Goal: Navigation & Orientation: Find specific page/section

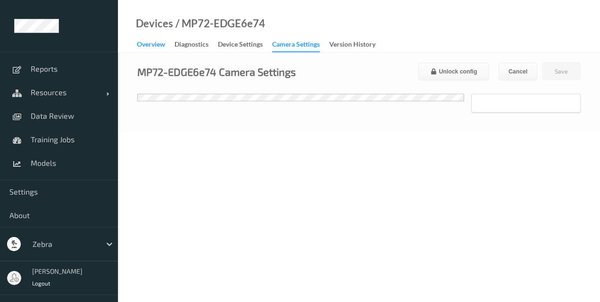
click at [158, 45] on div "Overview" at bounding box center [151, 46] width 28 height 12
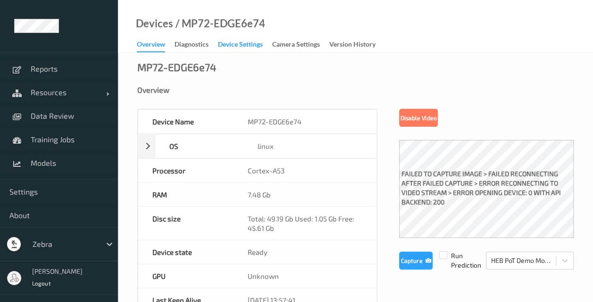
drag, startPoint x: 247, startPoint y: 36, endPoint x: 243, endPoint y: 40, distance: 5.7
click at [243, 40] on div "Devices / MP72-EDGE6e74 Overview Diagnostics Device Settings Camera Settings Ve…" at bounding box center [355, 26] width 475 height 53
click at [243, 40] on div "Device Settings" at bounding box center [240, 46] width 45 height 12
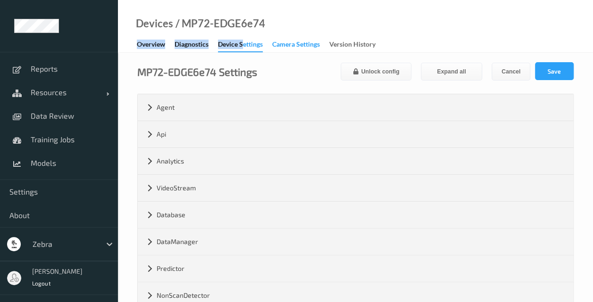
click at [280, 44] on div "Camera Settings" at bounding box center [296, 46] width 48 height 12
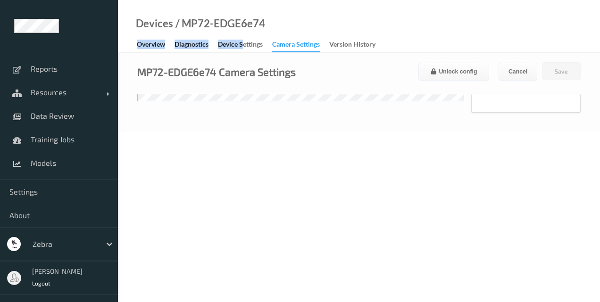
click at [152, 42] on div "Overview" at bounding box center [151, 46] width 28 height 12
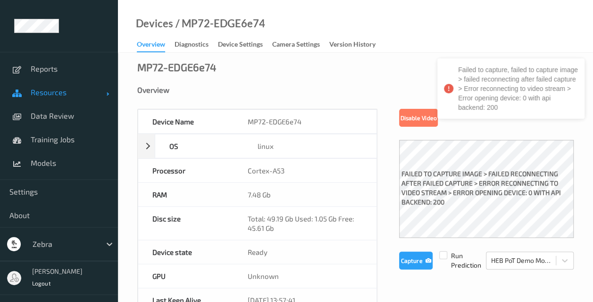
click at [37, 92] on span "Resources" at bounding box center [68, 92] width 75 height 9
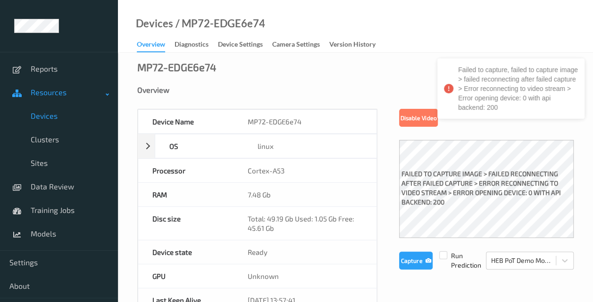
click at [37, 92] on span "Resources" at bounding box center [68, 92] width 75 height 9
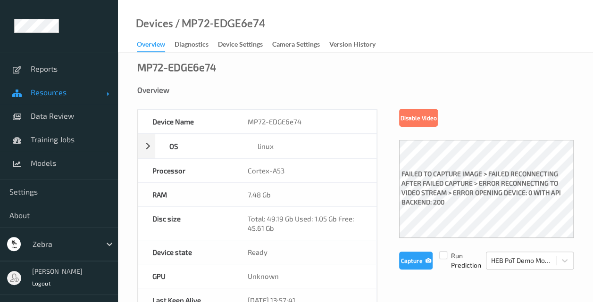
click at [45, 85] on link "Resources" at bounding box center [59, 93] width 118 height 24
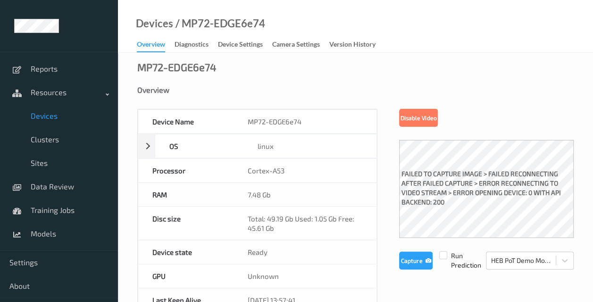
click at [43, 115] on span "Devices" at bounding box center [70, 115] width 78 height 9
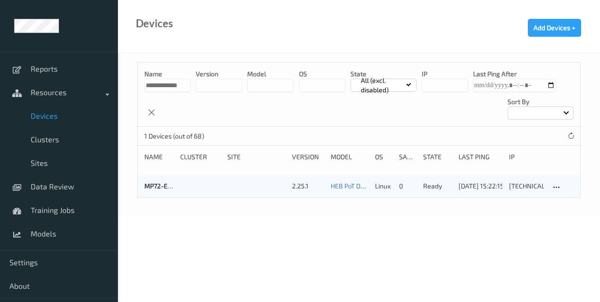
click at [43, 117] on span "Devices" at bounding box center [70, 115] width 78 height 9
click at [42, 141] on span "Clusters" at bounding box center [70, 139] width 78 height 9
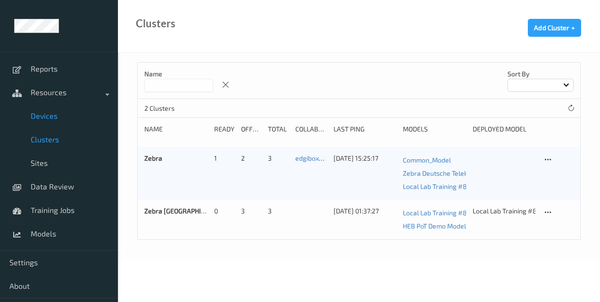
click at [43, 115] on span "Devices" at bounding box center [70, 115] width 78 height 9
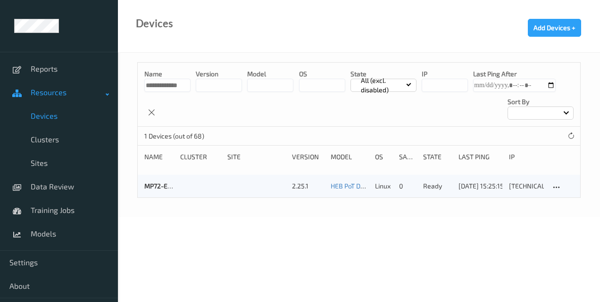
click at [40, 97] on link "Resources" at bounding box center [59, 93] width 118 height 24
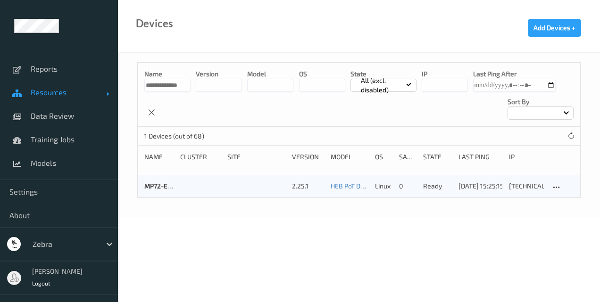
click at [40, 97] on link "Resources" at bounding box center [59, 93] width 118 height 24
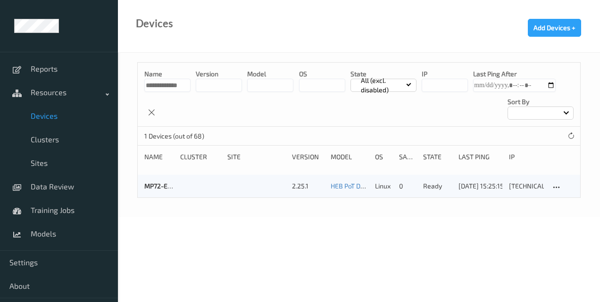
click at [43, 116] on span "Devices" at bounding box center [70, 115] width 78 height 9
click at [49, 185] on span "Data Review" at bounding box center [70, 186] width 78 height 9
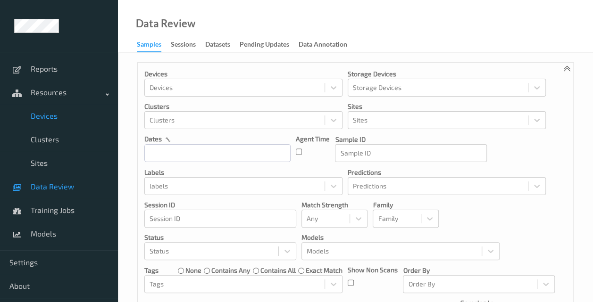
click at [45, 114] on span "Devices" at bounding box center [70, 115] width 78 height 9
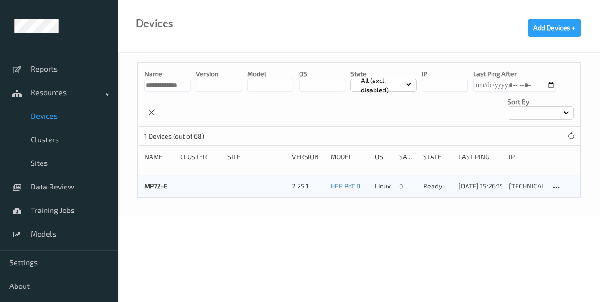
click at [53, 117] on span "Devices" at bounding box center [70, 115] width 78 height 9
click at [40, 140] on span "Clusters" at bounding box center [70, 139] width 78 height 9
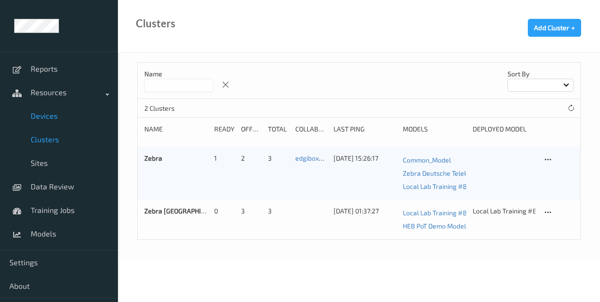
click at [41, 112] on span "Devices" at bounding box center [70, 115] width 78 height 9
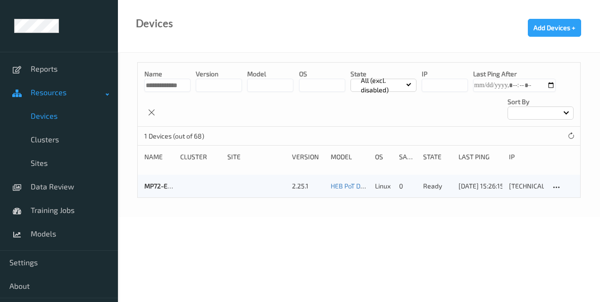
click at [48, 91] on span "Resources" at bounding box center [68, 92] width 75 height 9
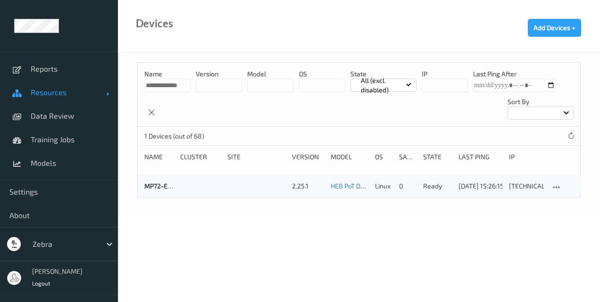
click at [48, 91] on span "Resources" at bounding box center [68, 92] width 75 height 9
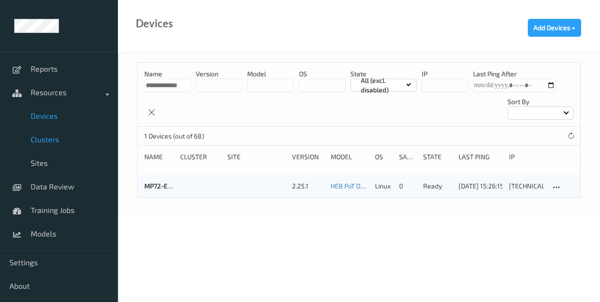
click at [46, 135] on span "Clusters" at bounding box center [70, 139] width 78 height 9
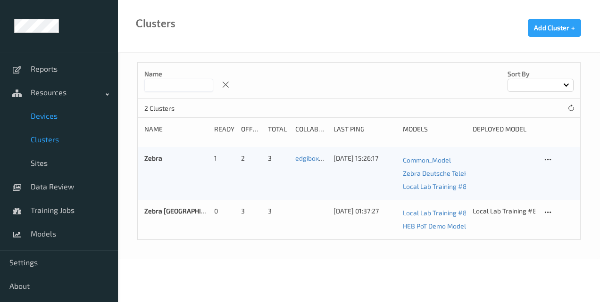
click at [42, 120] on span "Devices" at bounding box center [70, 115] width 78 height 9
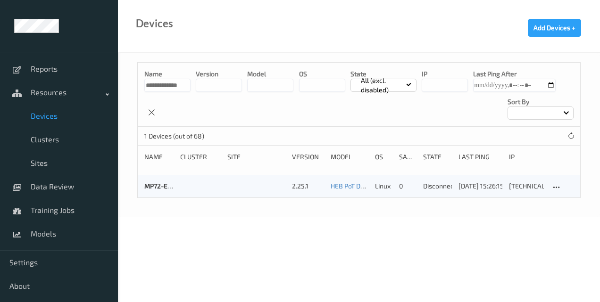
click at [357, 270] on body "**********" at bounding box center [300, 151] width 600 height 302
click at [59, 96] on span "Resources" at bounding box center [68, 92] width 75 height 9
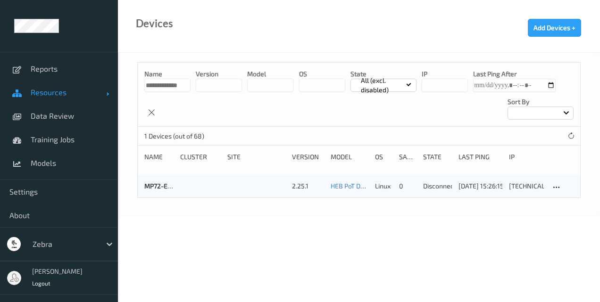
click at [59, 96] on span "Resources" at bounding box center [68, 92] width 75 height 9
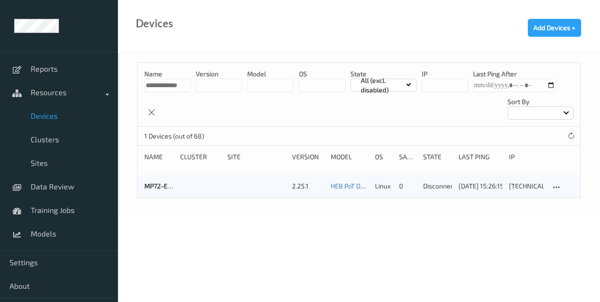
click at [42, 114] on span "Devices" at bounding box center [70, 115] width 78 height 9
click at [51, 91] on span "Resources" at bounding box center [68, 92] width 75 height 9
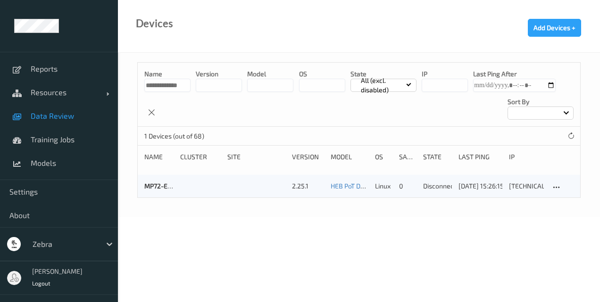
click at [41, 121] on link "Data Review" at bounding box center [59, 116] width 118 height 24
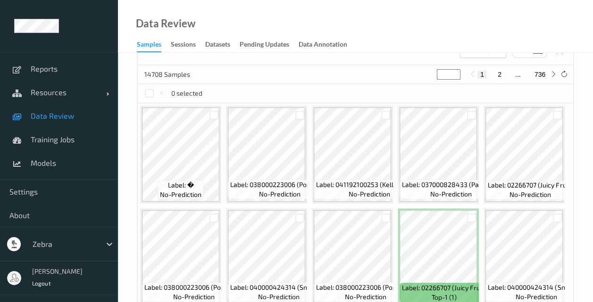
scroll to position [278, 0]
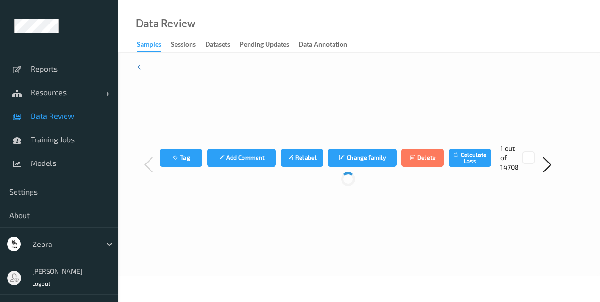
click at [182, 172] on div at bounding box center [348, 193] width 376 height 42
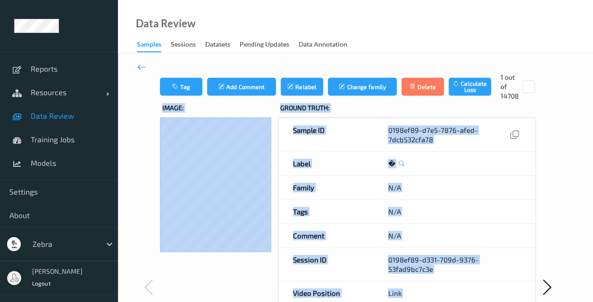
click at [481, 190] on div "N/A" at bounding box center [453, 188] width 161 height 24
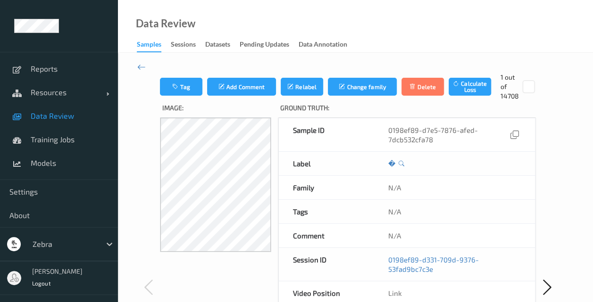
click at [50, 109] on link "Data Review" at bounding box center [59, 116] width 118 height 24
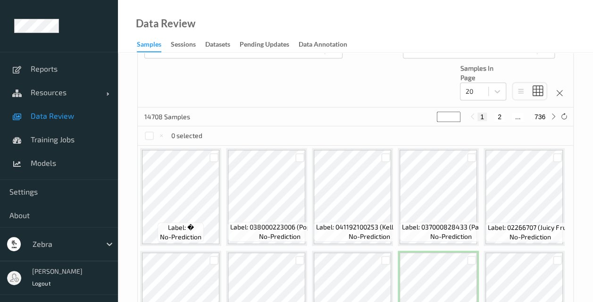
scroll to position [235, 0]
click at [555, 115] on icon at bounding box center [553, 116] width 7 height 7
type input "*"
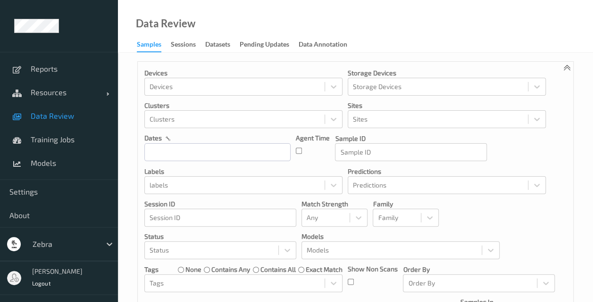
scroll to position [0, 0]
click at [185, 42] on div "Sessions" at bounding box center [183, 46] width 25 height 12
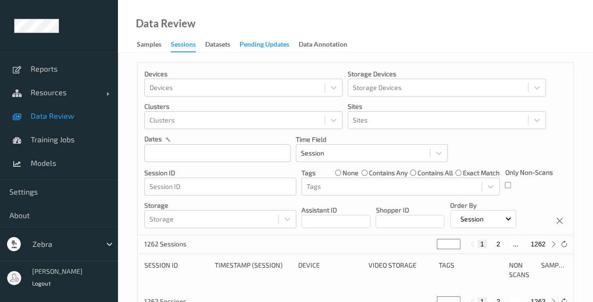
click at [250, 43] on div "Pending Updates" at bounding box center [263, 46] width 49 height 12
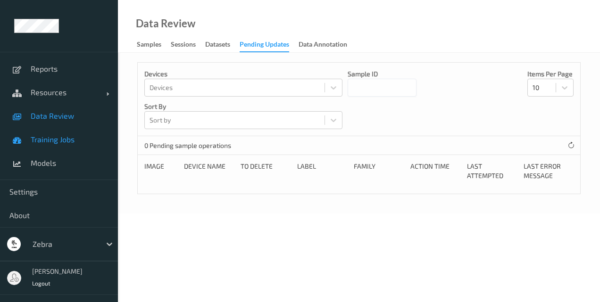
click at [54, 141] on span "Training Jobs" at bounding box center [70, 139] width 78 height 9
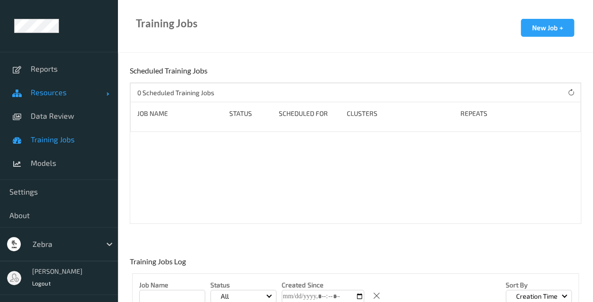
click at [50, 89] on span "Resources" at bounding box center [68, 92] width 75 height 9
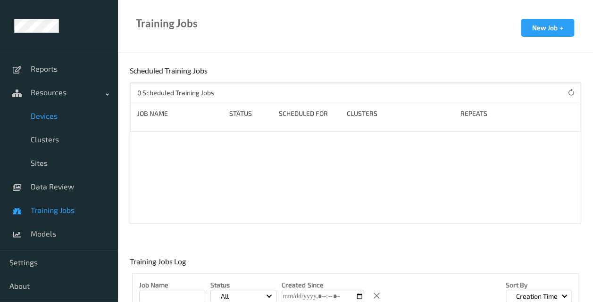
click at [45, 118] on span "Devices" at bounding box center [70, 115] width 78 height 9
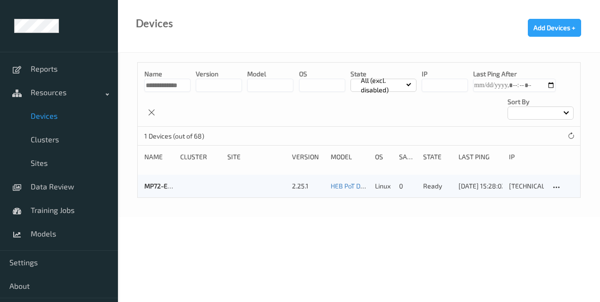
click at [46, 119] on span "Devices" at bounding box center [70, 115] width 78 height 9
click at [47, 111] on span "Devices" at bounding box center [70, 115] width 78 height 9
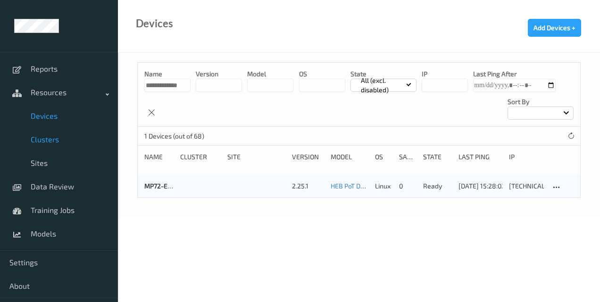
click at [41, 142] on span "Clusters" at bounding box center [70, 139] width 78 height 9
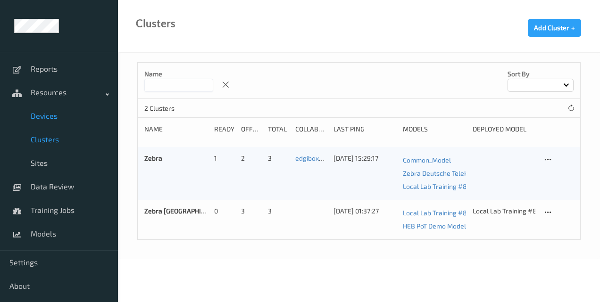
click at [47, 112] on span "Devices" at bounding box center [70, 115] width 78 height 9
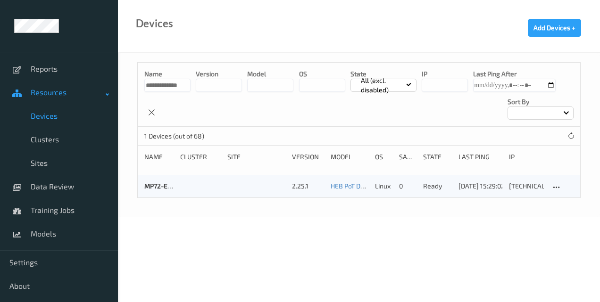
click at [51, 88] on span "Resources" at bounding box center [68, 92] width 75 height 9
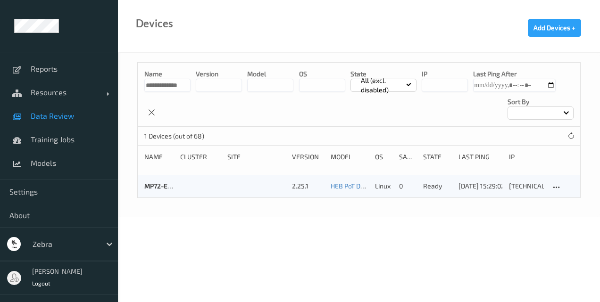
click at [45, 112] on span "Data Review" at bounding box center [70, 115] width 78 height 9
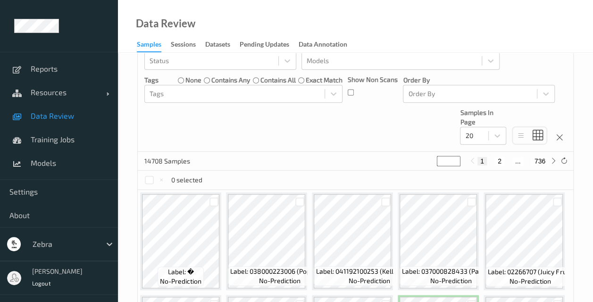
scroll to position [190, 0]
click at [47, 97] on link "Resources" at bounding box center [59, 93] width 118 height 24
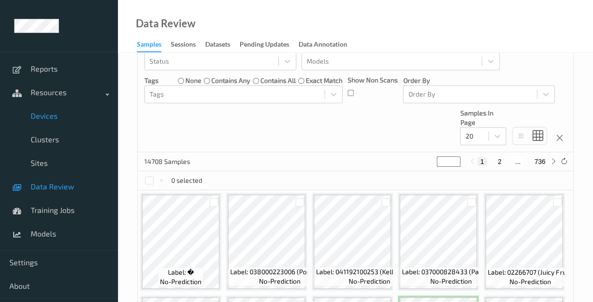
click at [47, 117] on span "Devices" at bounding box center [70, 115] width 78 height 9
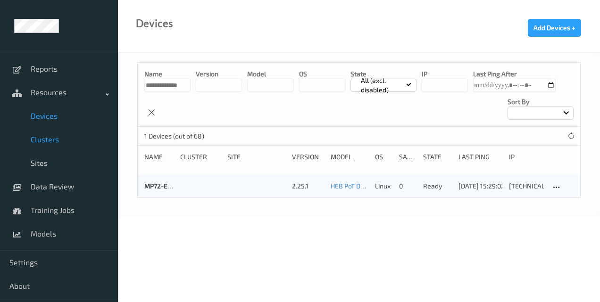
click at [38, 143] on span "Clusters" at bounding box center [70, 139] width 78 height 9
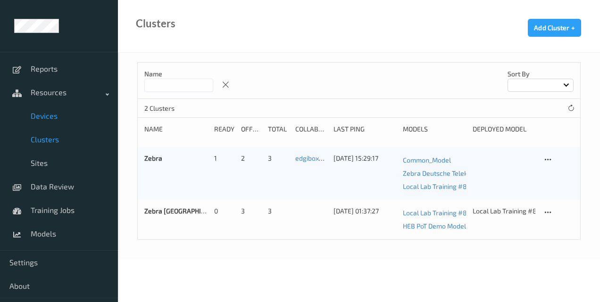
click at [39, 109] on link "Devices" at bounding box center [59, 116] width 118 height 24
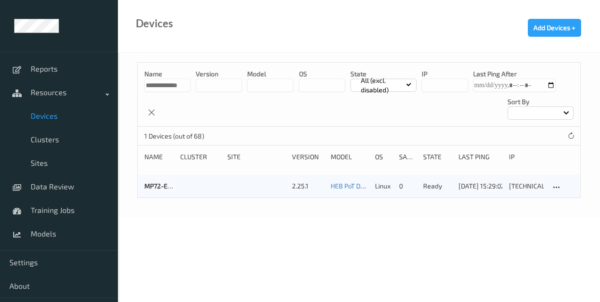
click at [59, 113] on span "Devices" at bounding box center [70, 115] width 78 height 9
click at [61, 100] on link "Resources" at bounding box center [59, 93] width 118 height 24
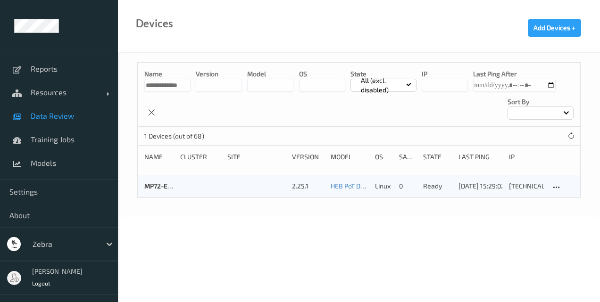
click at [57, 111] on span "Data Review" at bounding box center [70, 115] width 78 height 9
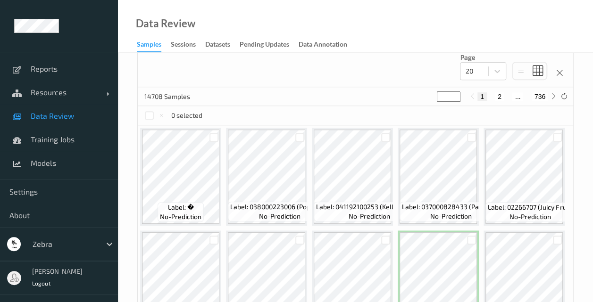
scroll to position [255, 0]
click at [213, 139] on div at bounding box center [213, 137] width 9 height 9
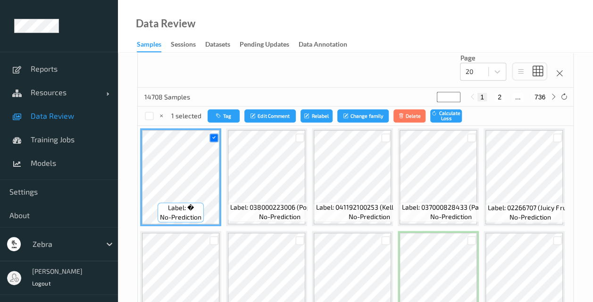
click at [382, 34] on div "Data Review Samples Sessions Datasets Pending Updates Data Annotation" at bounding box center [355, 26] width 475 height 53
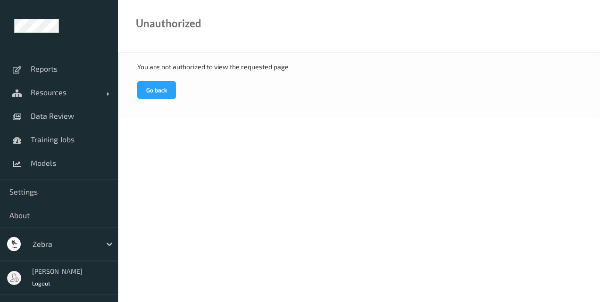
click at [158, 91] on button "Go back" at bounding box center [156, 90] width 39 height 18
click at [50, 95] on span "Resources" at bounding box center [68, 92] width 75 height 9
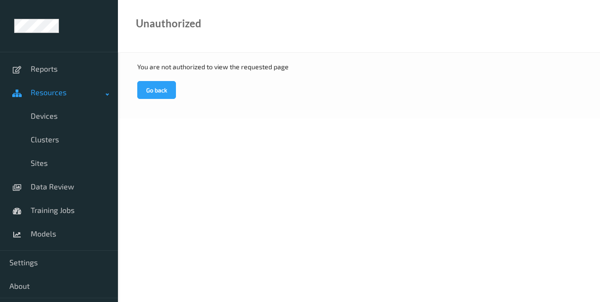
click at [50, 95] on span "Resources" at bounding box center [68, 92] width 75 height 9
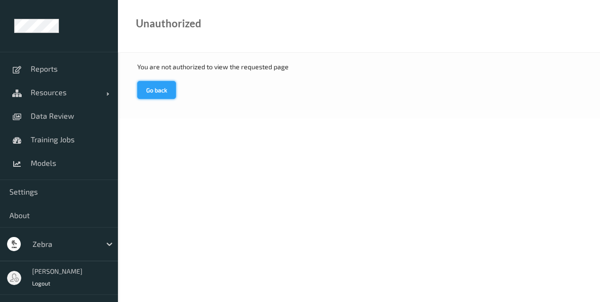
click at [149, 88] on button "Go back" at bounding box center [156, 90] width 39 height 18
click at [49, 117] on span "Data Review" at bounding box center [70, 115] width 78 height 9
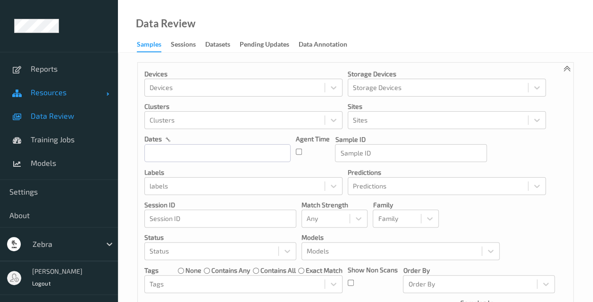
click at [48, 94] on span "Resources" at bounding box center [68, 92] width 75 height 9
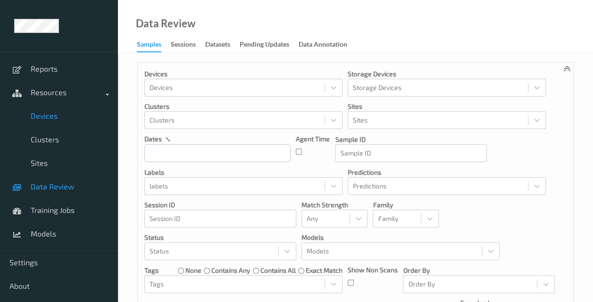
click at [46, 110] on link "Devices" at bounding box center [59, 116] width 118 height 24
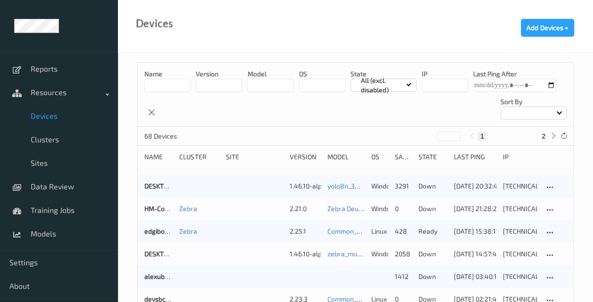
click at [173, 89] on input at bounding box center [167, 85] width 46 height 13
type input "**********"
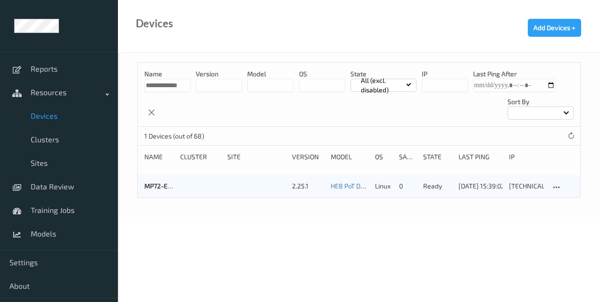
click at [329, 249] on body "**********" at bounding box center [300, 151] width 600 height 302
click at [333, 265] on body "**********" at bounding box center [300, 151] width 600 height 302
click at [336, 255] on body "**********" at bounding box center [300, 151] width 600 height 302
click at [369, 245] on body "**********" at bounding box center [300, 151] width 600 height 302
click at [45, 115] on span "Devices" at bounding box center [70, 115] width 78 height 9
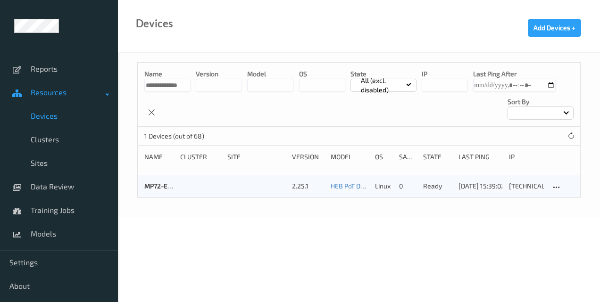
click at [54, 90] on span "Resources" at bounding box center [68, 92] width 75 height 9
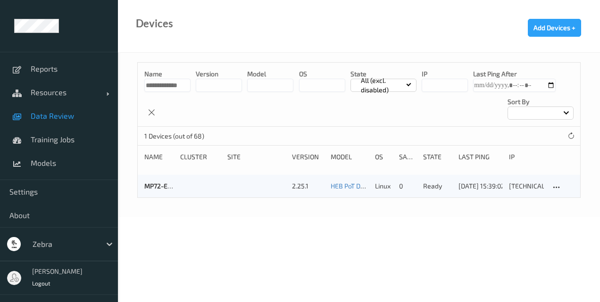
click at [48, 108] on link "Data Review" at bounding box center [59, 116] width 118 height 24
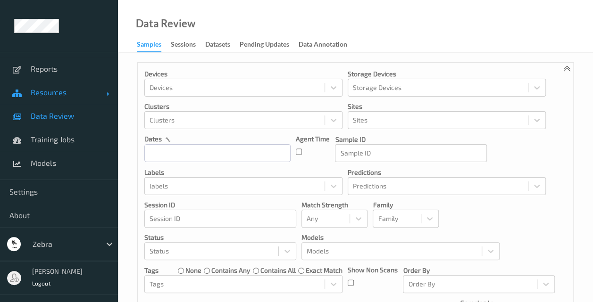
click at [52, 93] on span "Resources" at bounding box center [68, 92] width 75 height 9
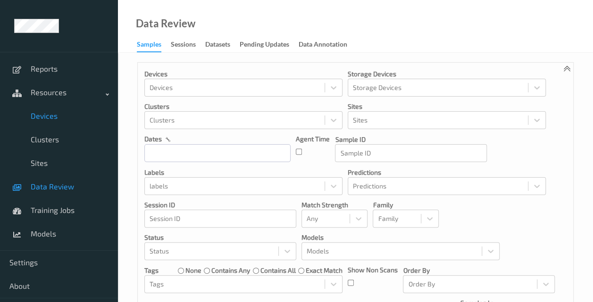
click at [47, 113] on span "Devices" at bounding box center [70, 115] width 78 height 9
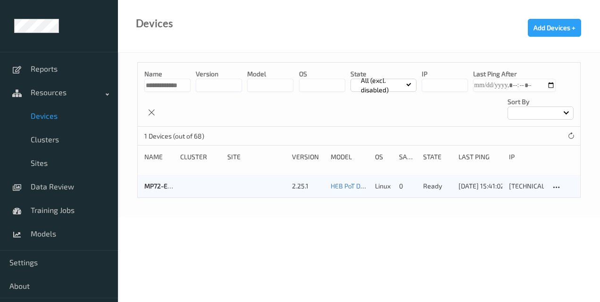
click at [49, 118] on span "Devices" at bounding box center [70, 115] width 78 height 9
click at [41, 87] on link "Resources" at bounding box center [59, 93] width 118 height 24
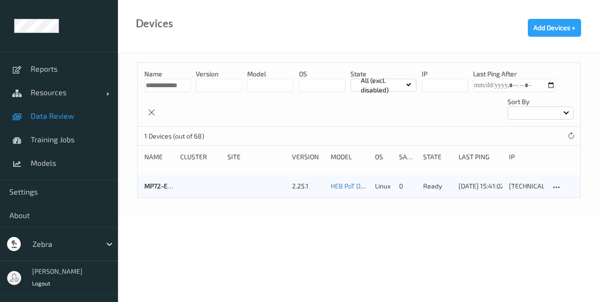
click at [47, 117] on span "Data Review" at bounding box center [70, 115] width 78 height 9
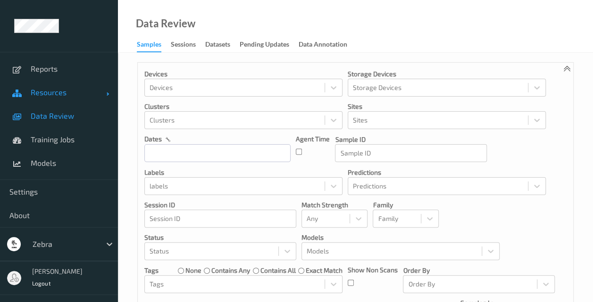
click at [41, 94] on span "Resources" at bounding box center [68, 92] width 75 height 9
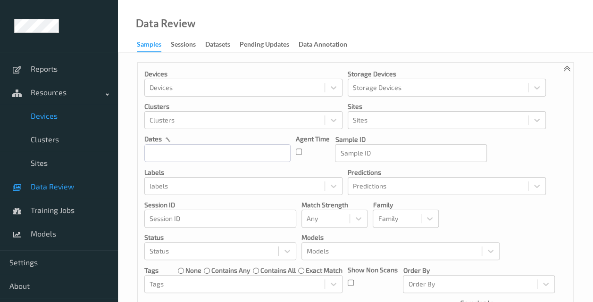
click at [42, 120] on span "Devices" at bounding box center [70, 115] width 78 height 9
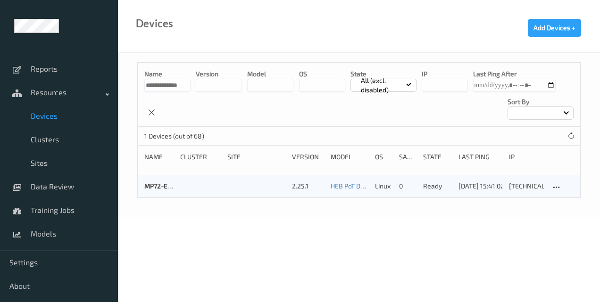
click at [177, 246] on body "**********" at bounding box center [300, 151] width 600 height 302
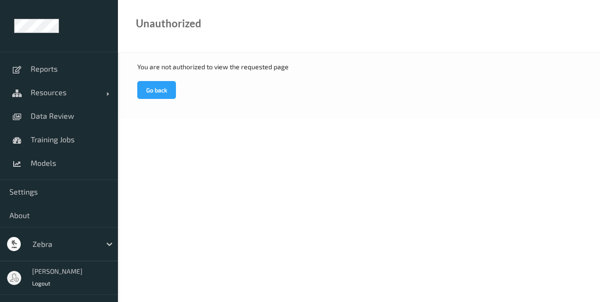
click at [544, 39] on div "Unauthorized" at bounding box center [359, 26] width 482 height 53
click at [147, 84] on button "Go back" at bounding box center [156, 90] width 39 height 18
click at [52, 96] on span "Resources" at bounding box center [68, 92] width 75 height 9
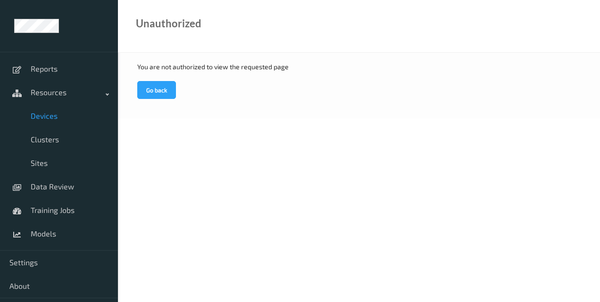
click at [40, 113] on span "Devices" at bounding box center [70, 115] width 78 height 9
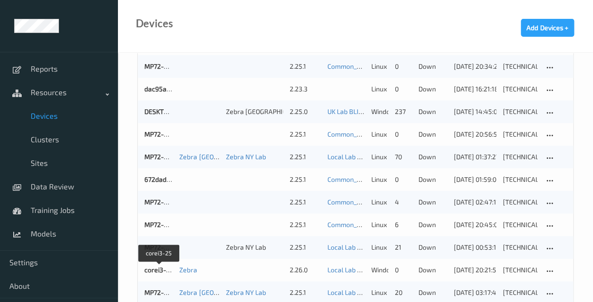
scroll to position [483, 0]
click at [412, 258] on div "corei3-25 Zebra 2.26.0 Local Lab Training #8 100 images per class 2025-07-02 18…" at bounding box center [355, 269] width 435 height 23
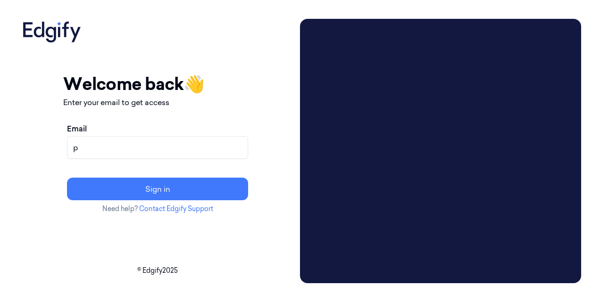
type input "ps1274@gmail.com"
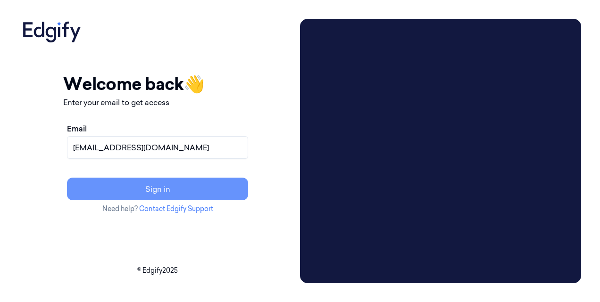
click at [156, 188] on button "Sign in" at bounding box center [157, 189] width 181 height 23
